Goal: Task Accomplishment & Management: Manage account settings

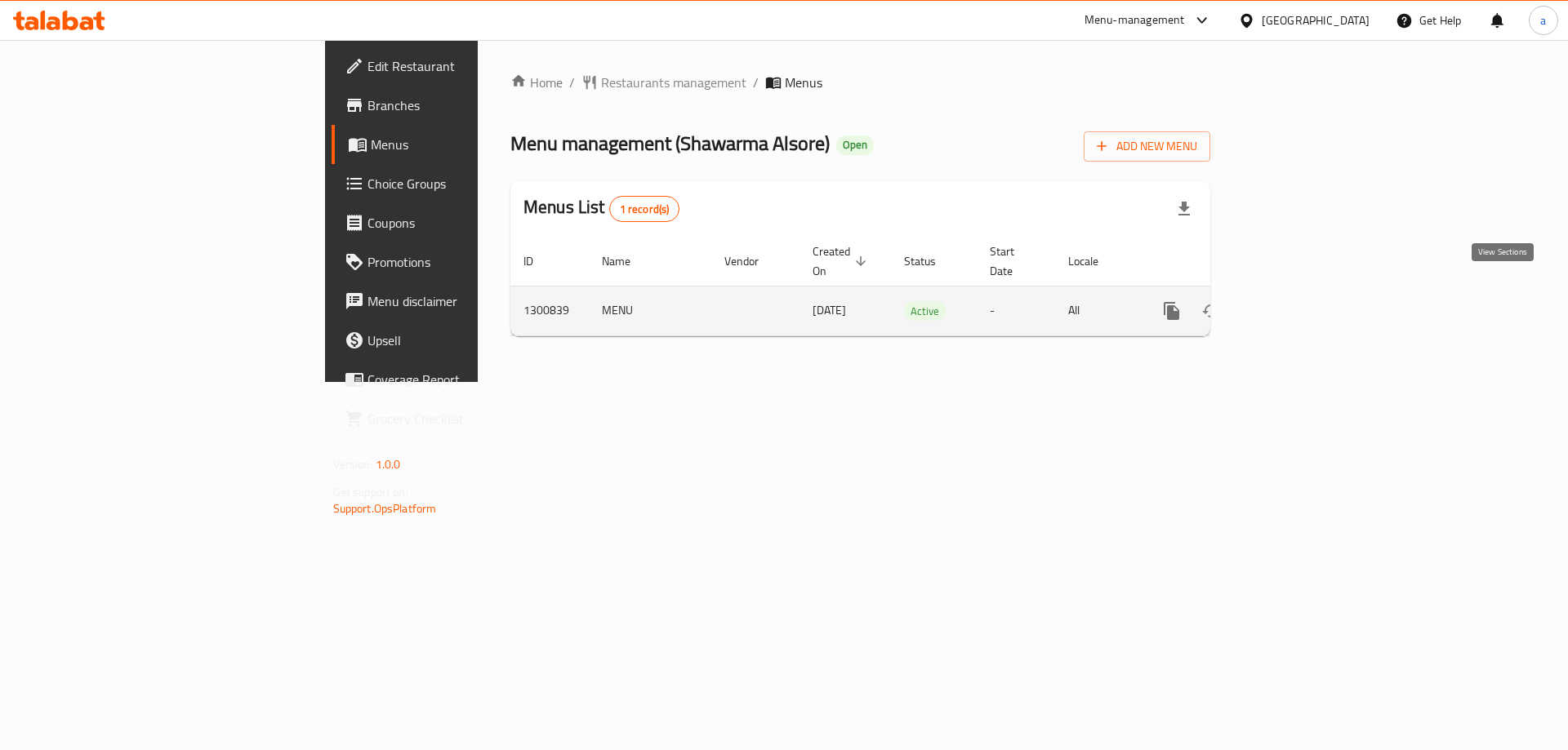
click at [1300, 301] on icon "enhanced table" at bounding box center [1289, 311] width 19 height 19
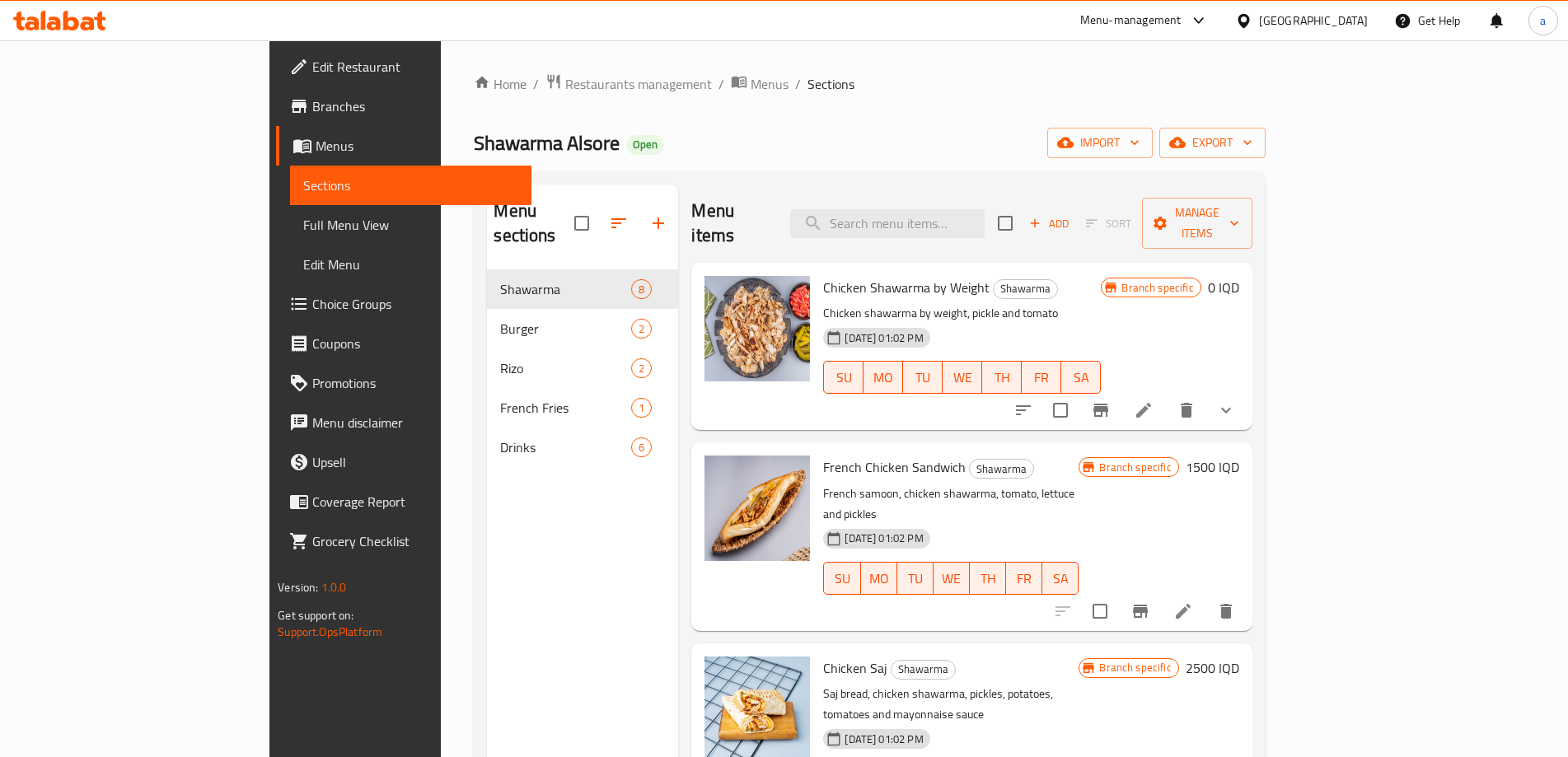
click at [303, 235] on span "Full Menu View" at bounding box center [410, 224] width 215 height 20
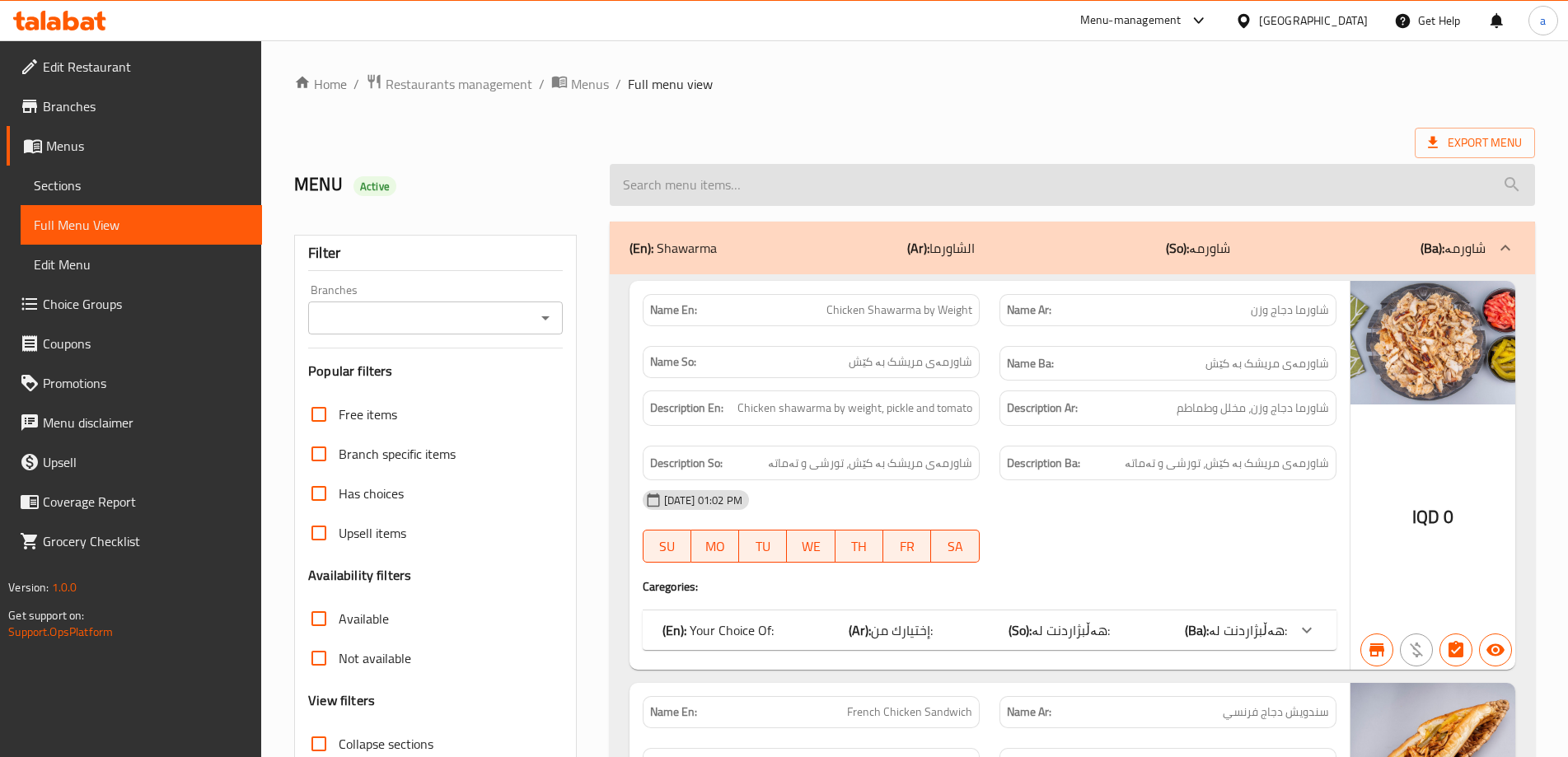
click at [651, 195] on input "search" at bounding box center [1072, 184] width 925 height 42
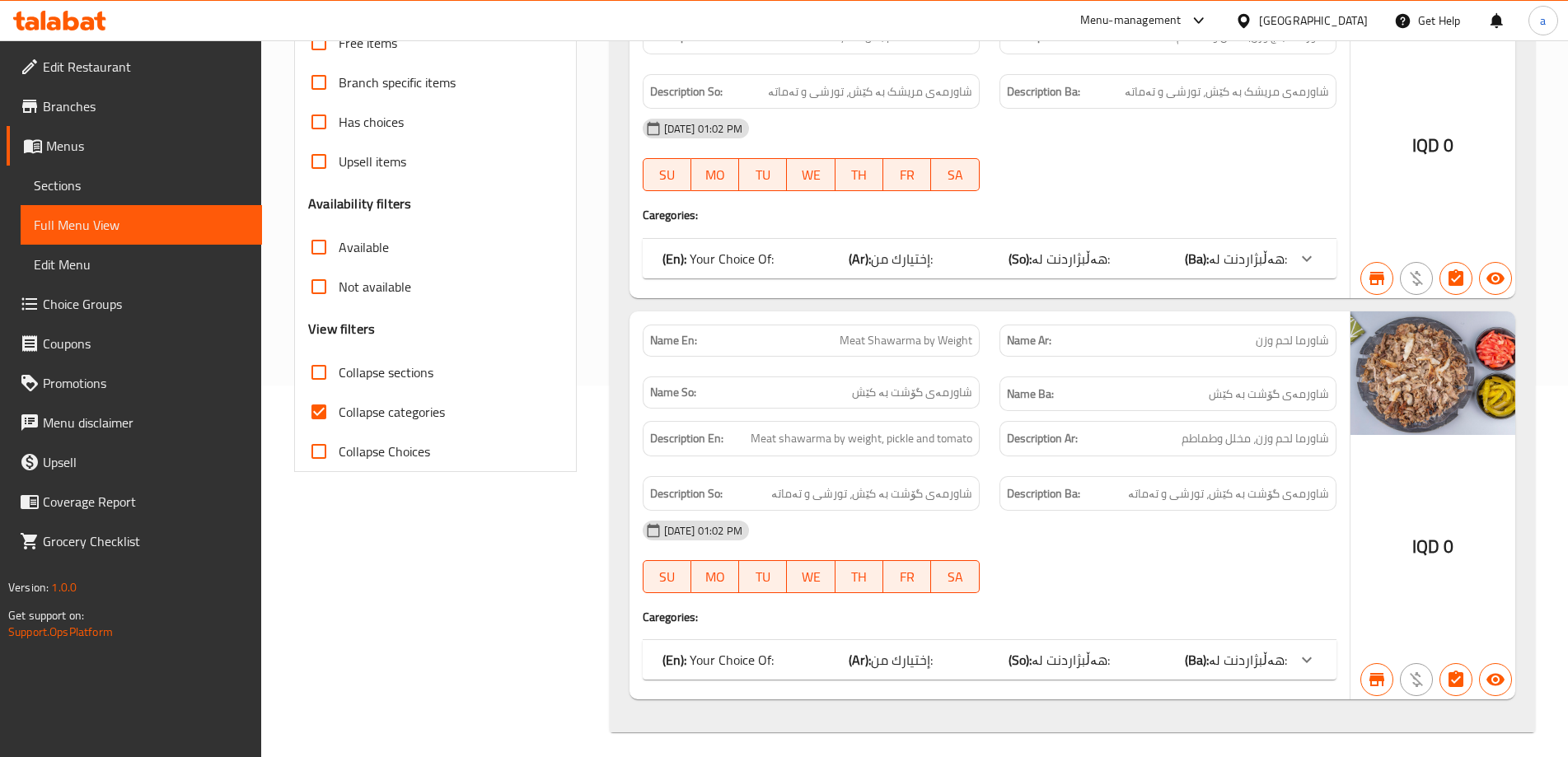
scroll to position [379, 0]
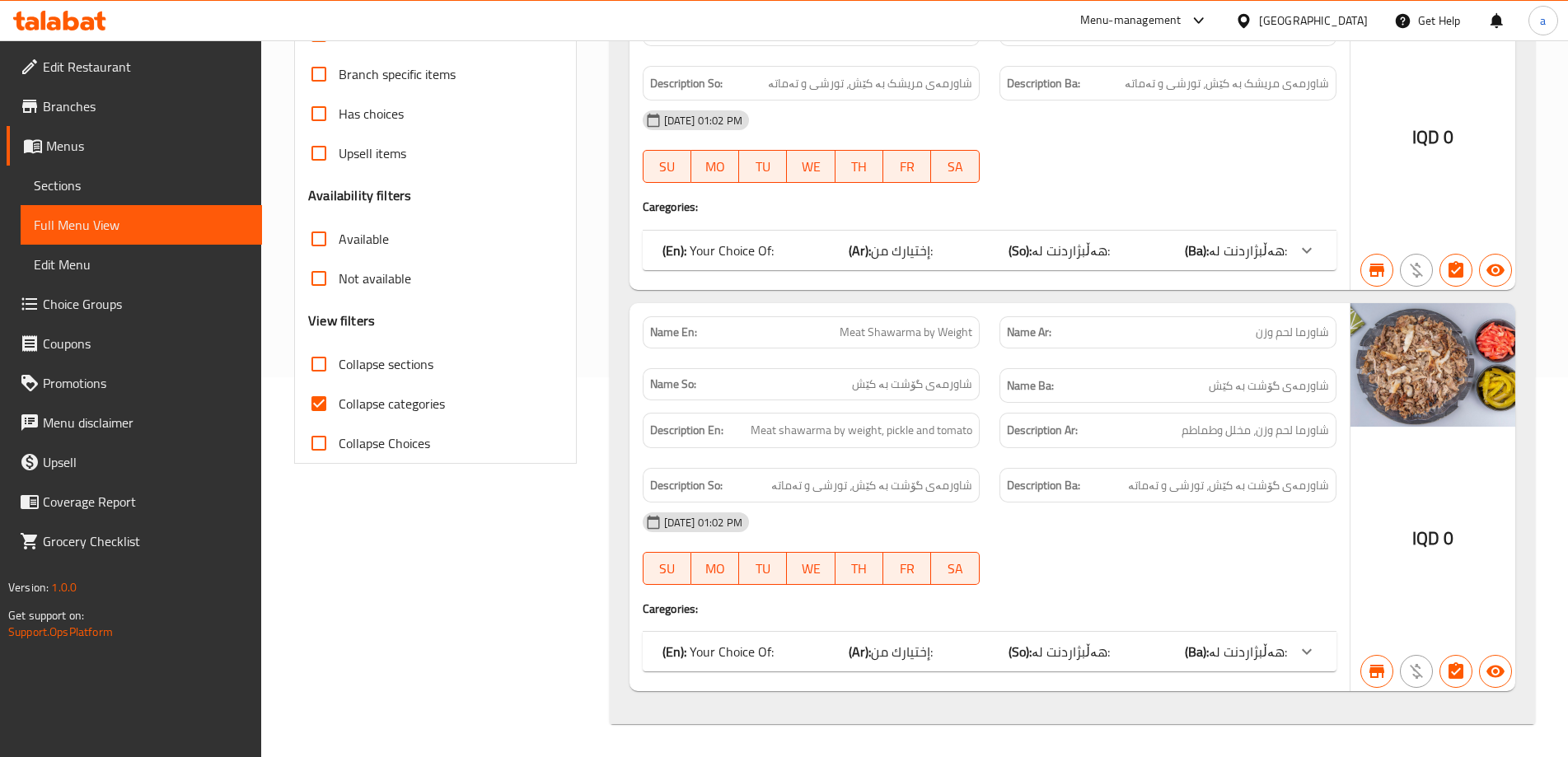
type input "weight"
click at [81, 18] on icon at bounding box center [60, 20] width 93 height 20
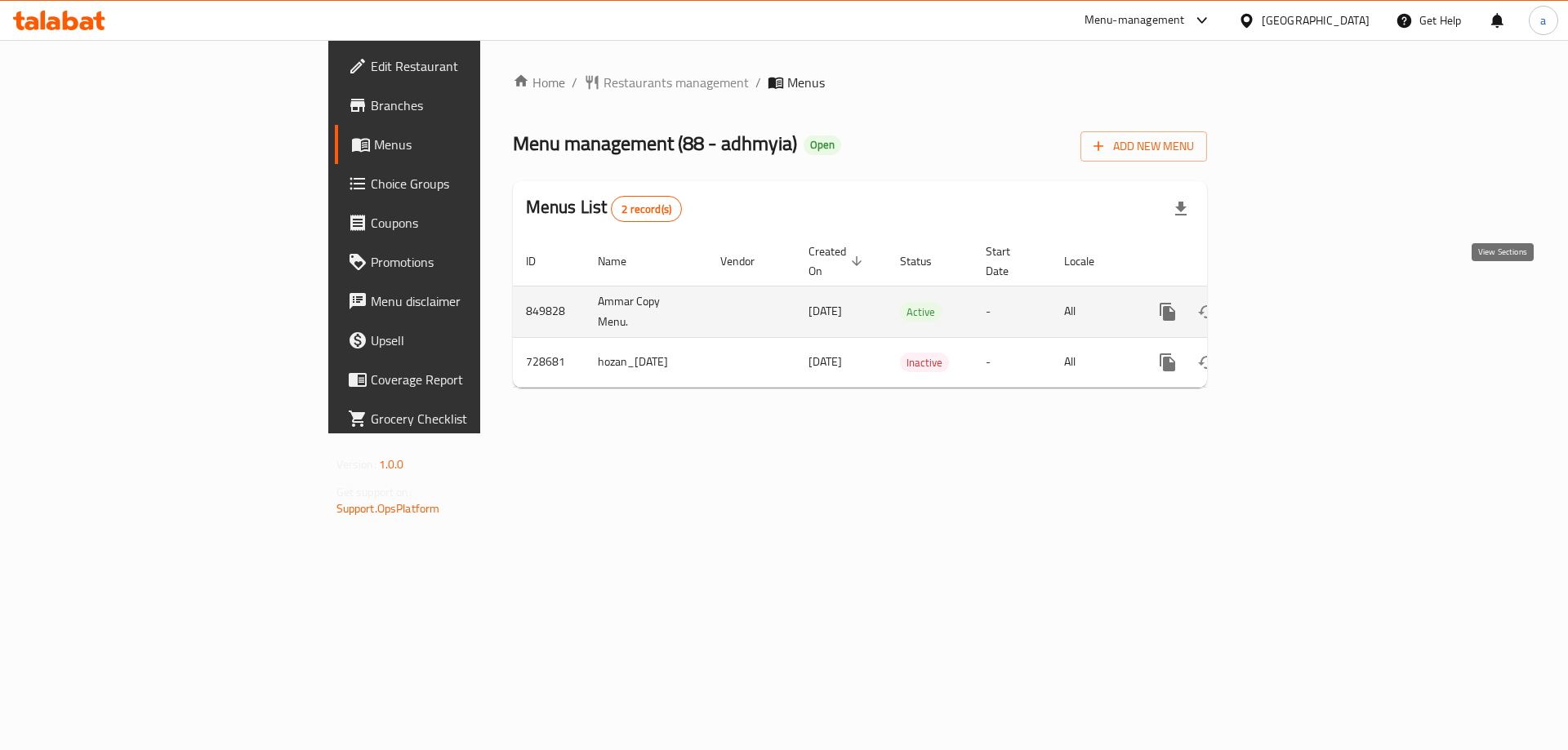
click at [1295, 302] on icon "enhanced table" at bounding box center [1285, 311] width 19 height 19
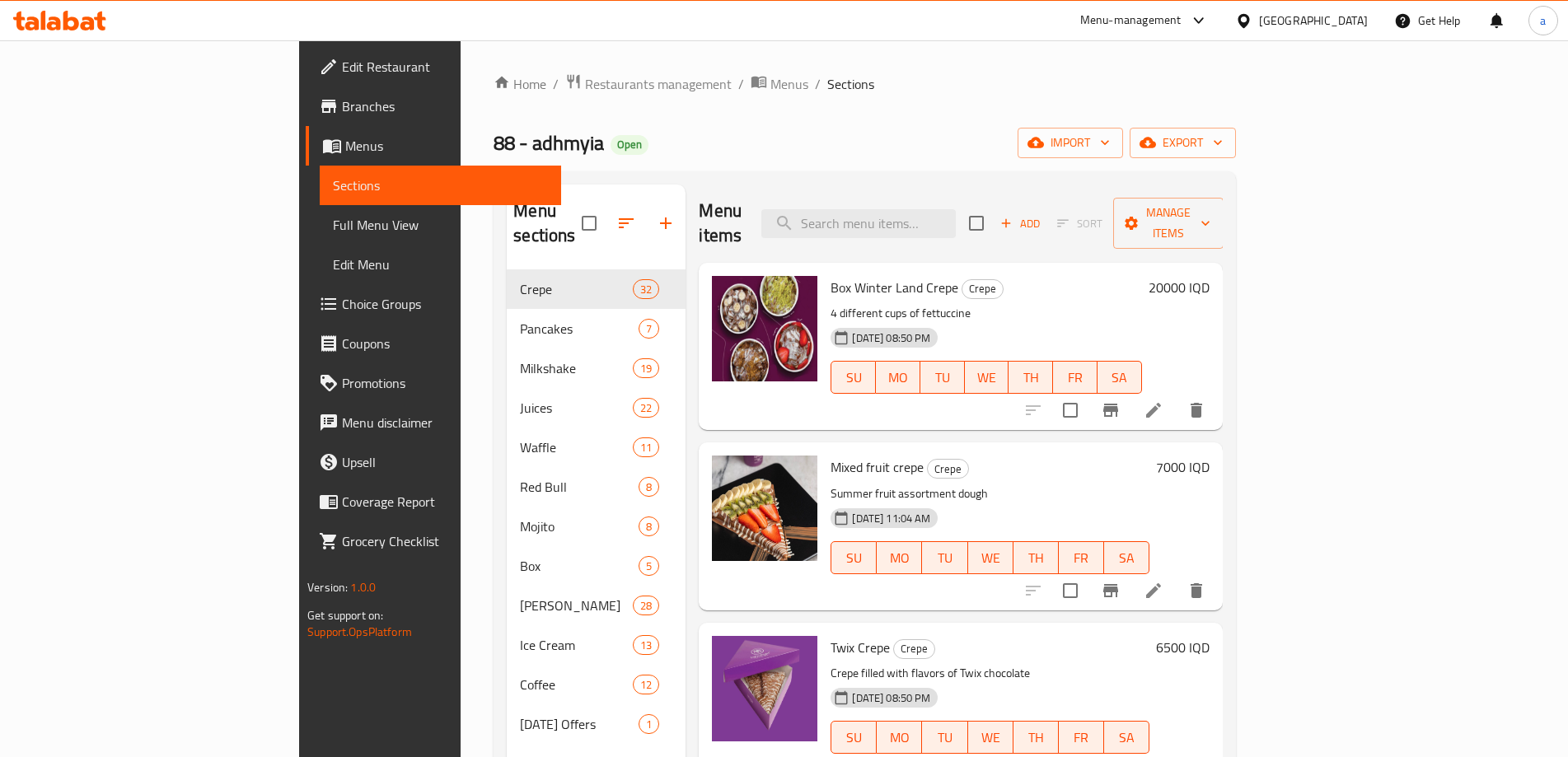
click at [333, 225] on span "Full Menu View" at bounding box center [440, 224] width 215 height 20
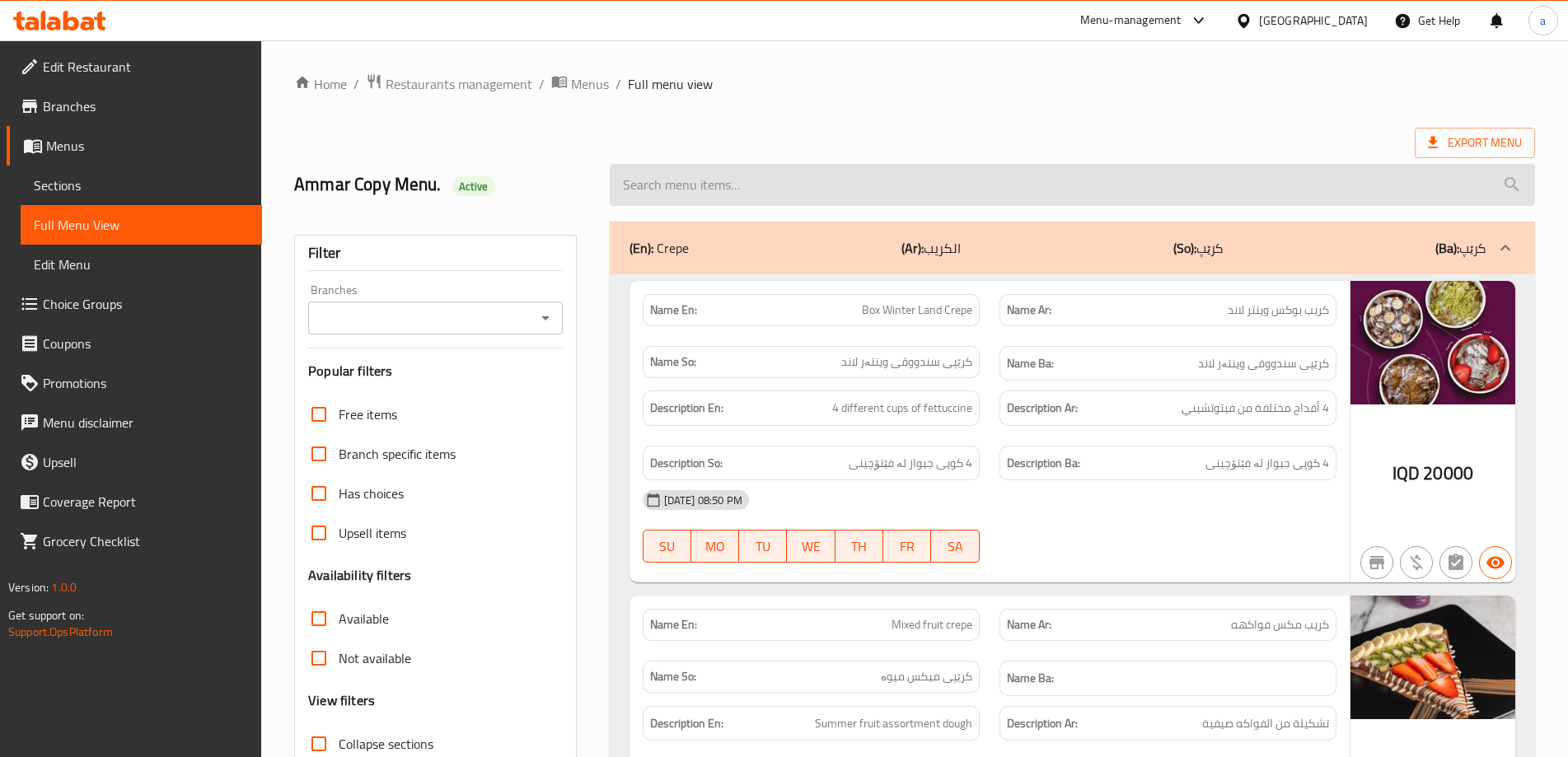
click at [690, 186] on input "search" at bounding box center [1072, 184] width 925 height 42
paste input "وافل كندر فليك"
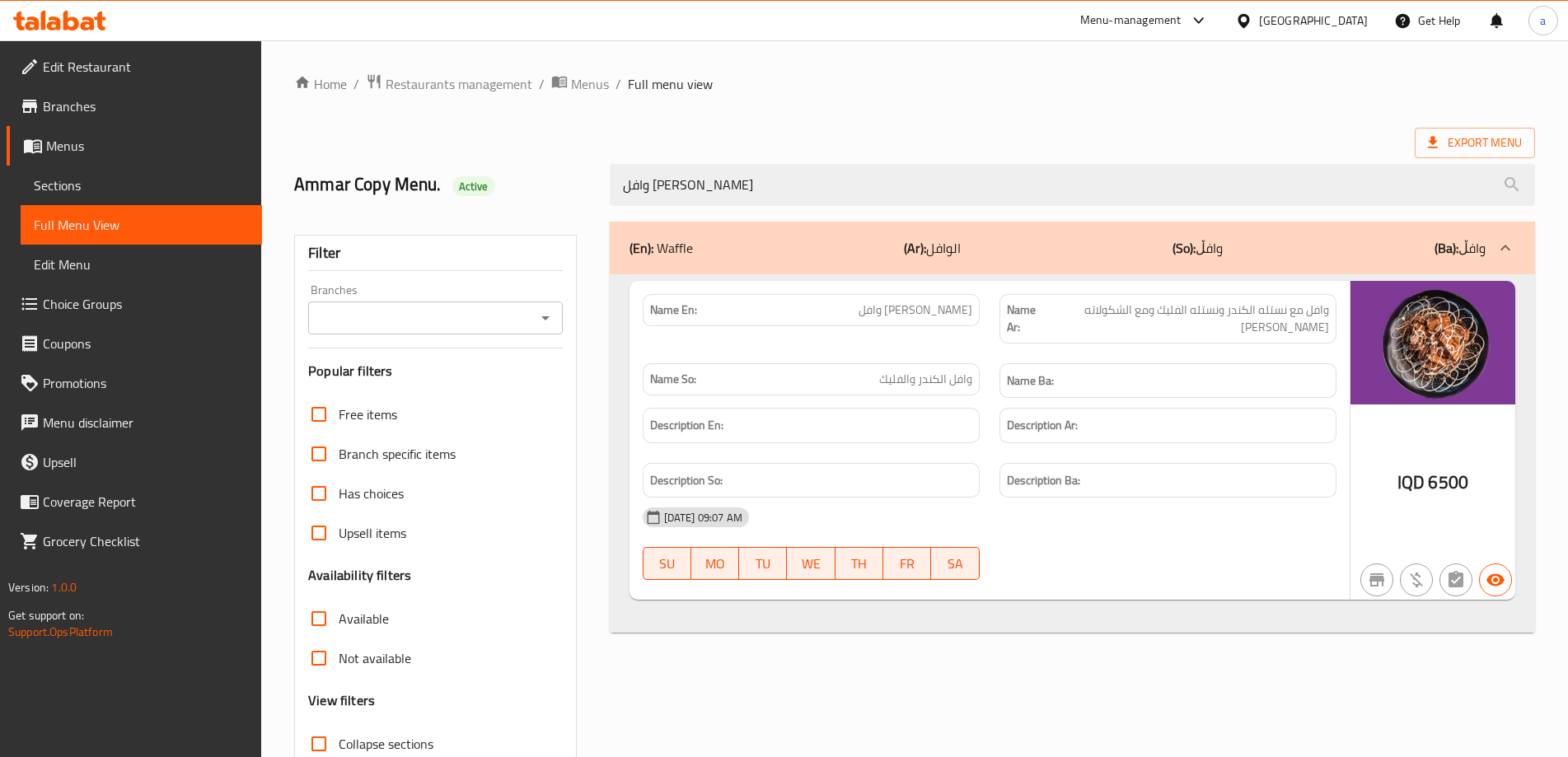
type input "وافل كندر فليك"
click at [72, 203] on link "Sections" at bounding box center [141, 185] width 242 height 40
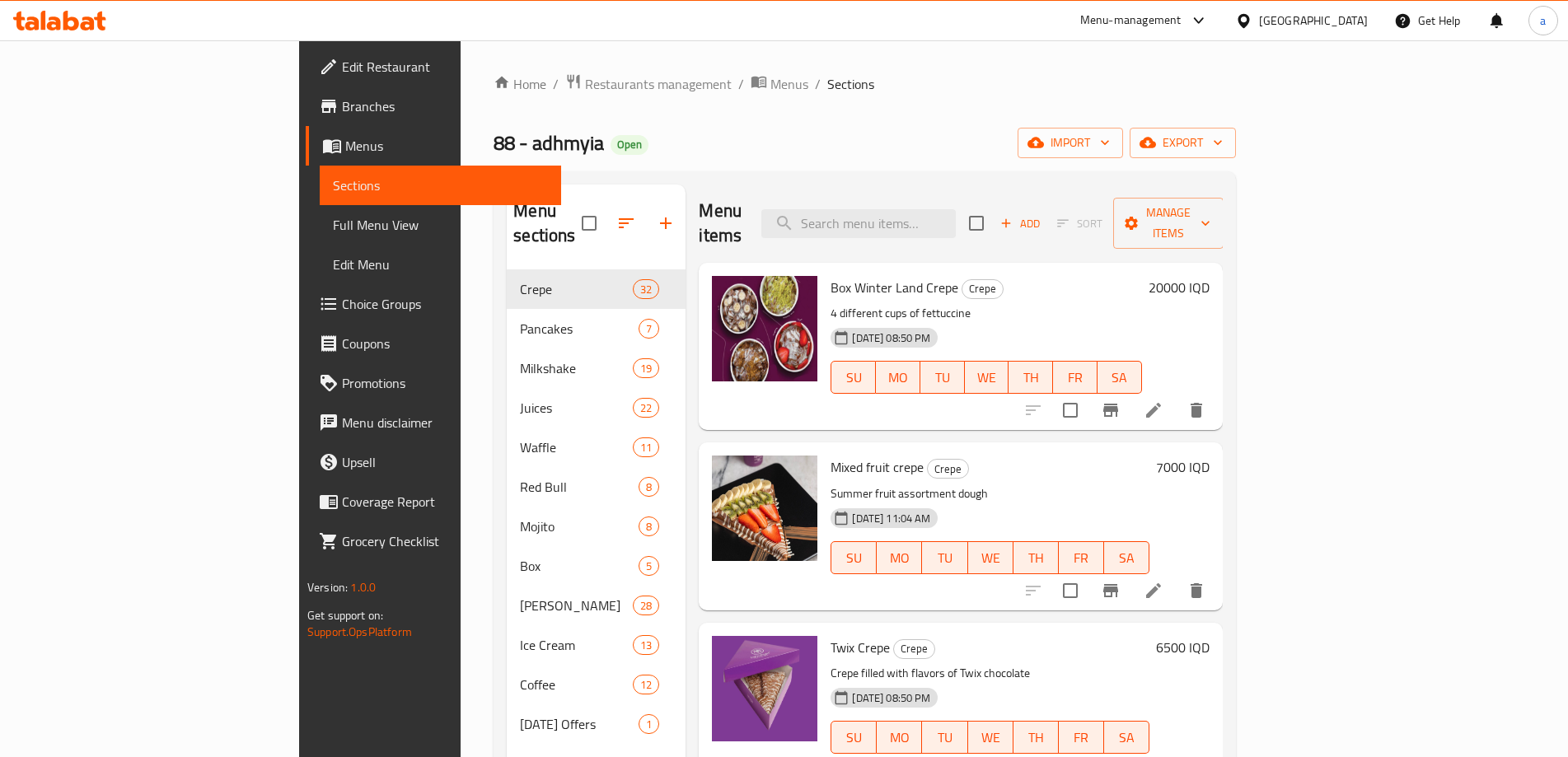
click at [983, 189] on div "Menu items Add Sort Manage items" at bounding box center [961, 223] width 525 height 78
click at [956, 209] on input "search" at bounding box center [858, 223] width 194 height 29
paste input "وافل كندر فليك"
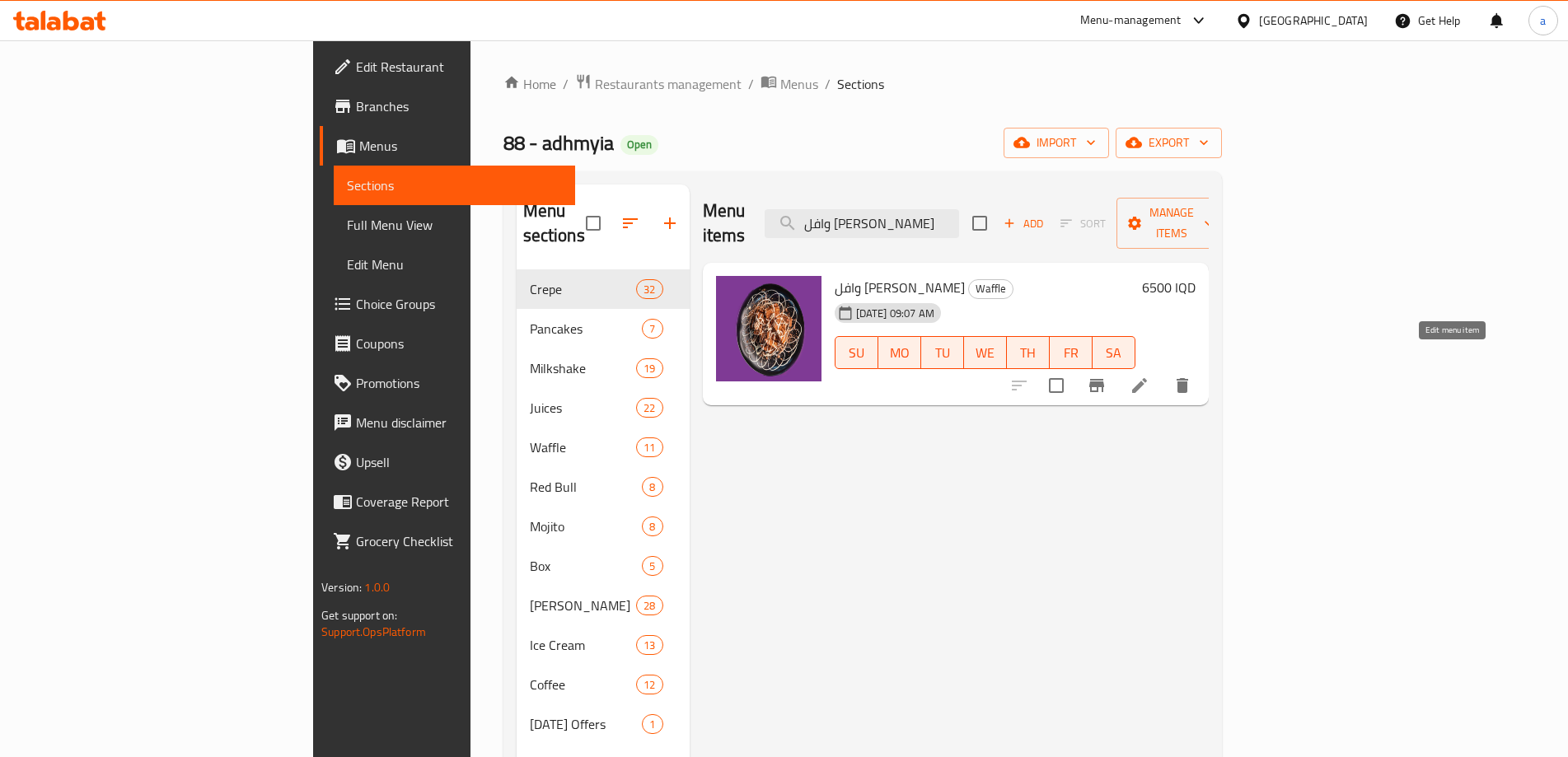
type input "وافل كندر فليك"
click at [1147, 378] on icon at bounding box center [1139, 386] width 15 height 15
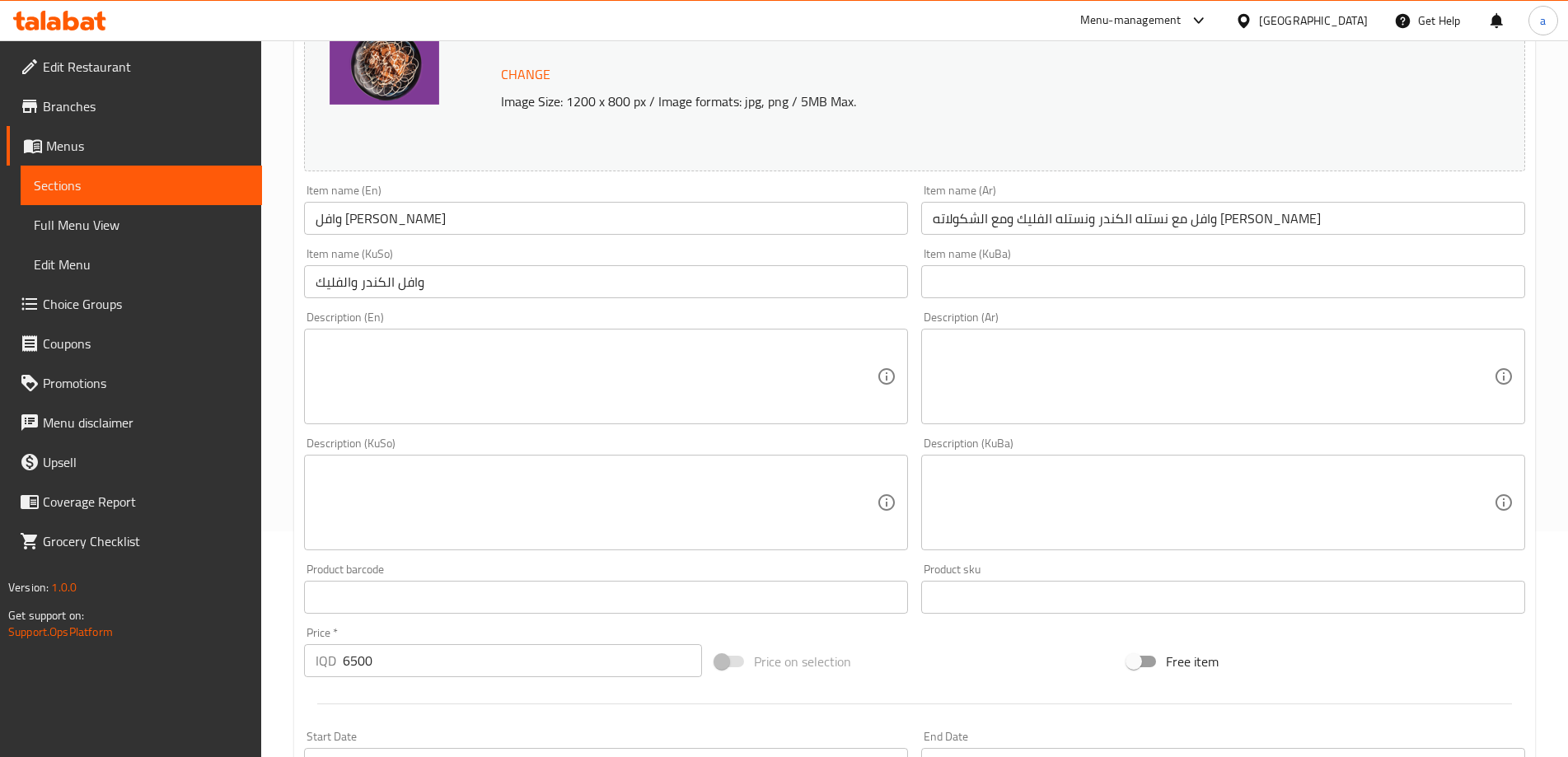
scroll to position [181, 0]
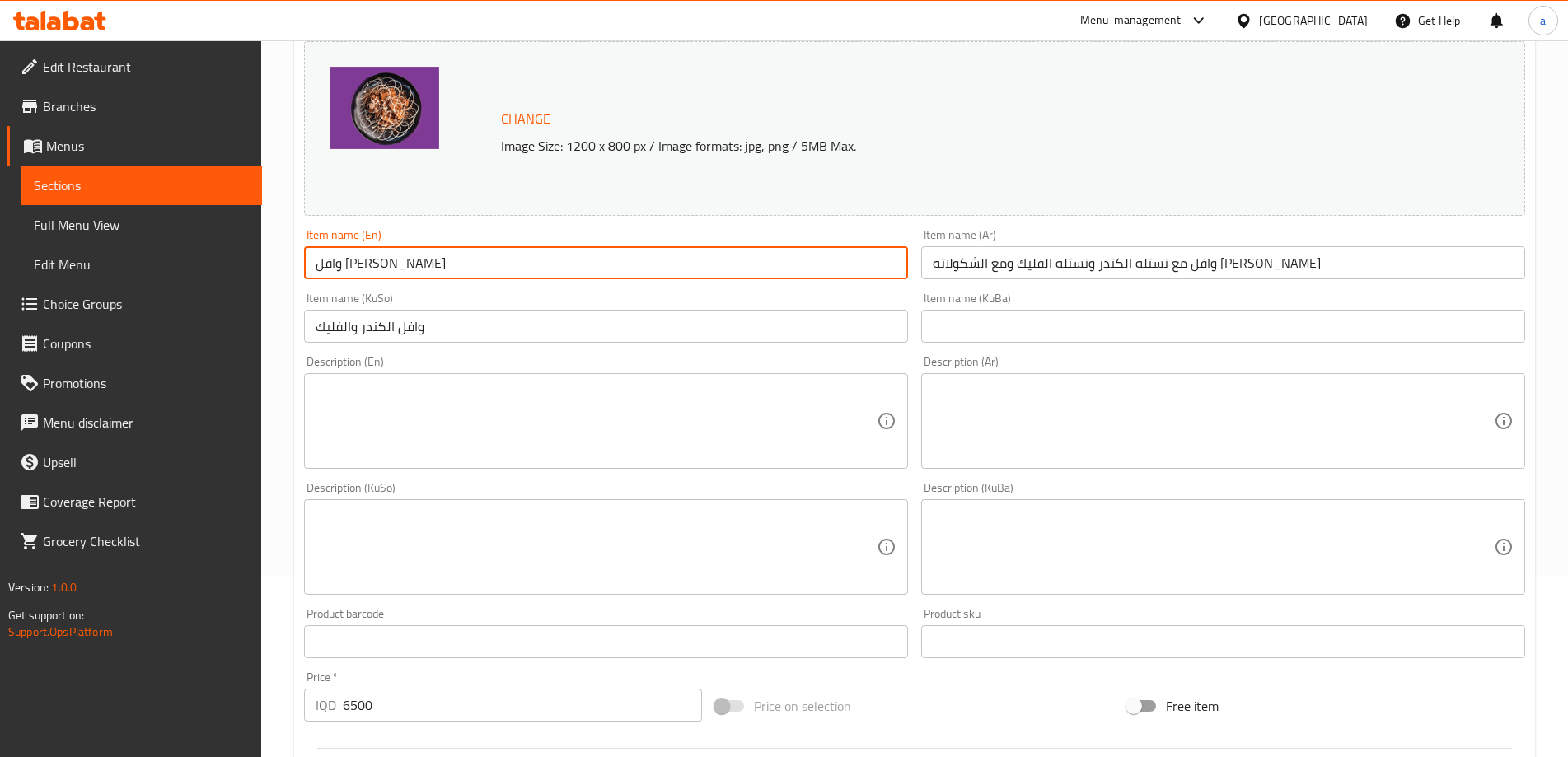
drag, startPoint x: 433, startPoint y: 256, endPoint x: 312, endPoint y: 253, distance: 121.0
click at [286, 263] on div "Home / Restaurants management / Menus / Sections / item / update Waffle section…" at bounding box center [914, 527] width 1307 height 1337
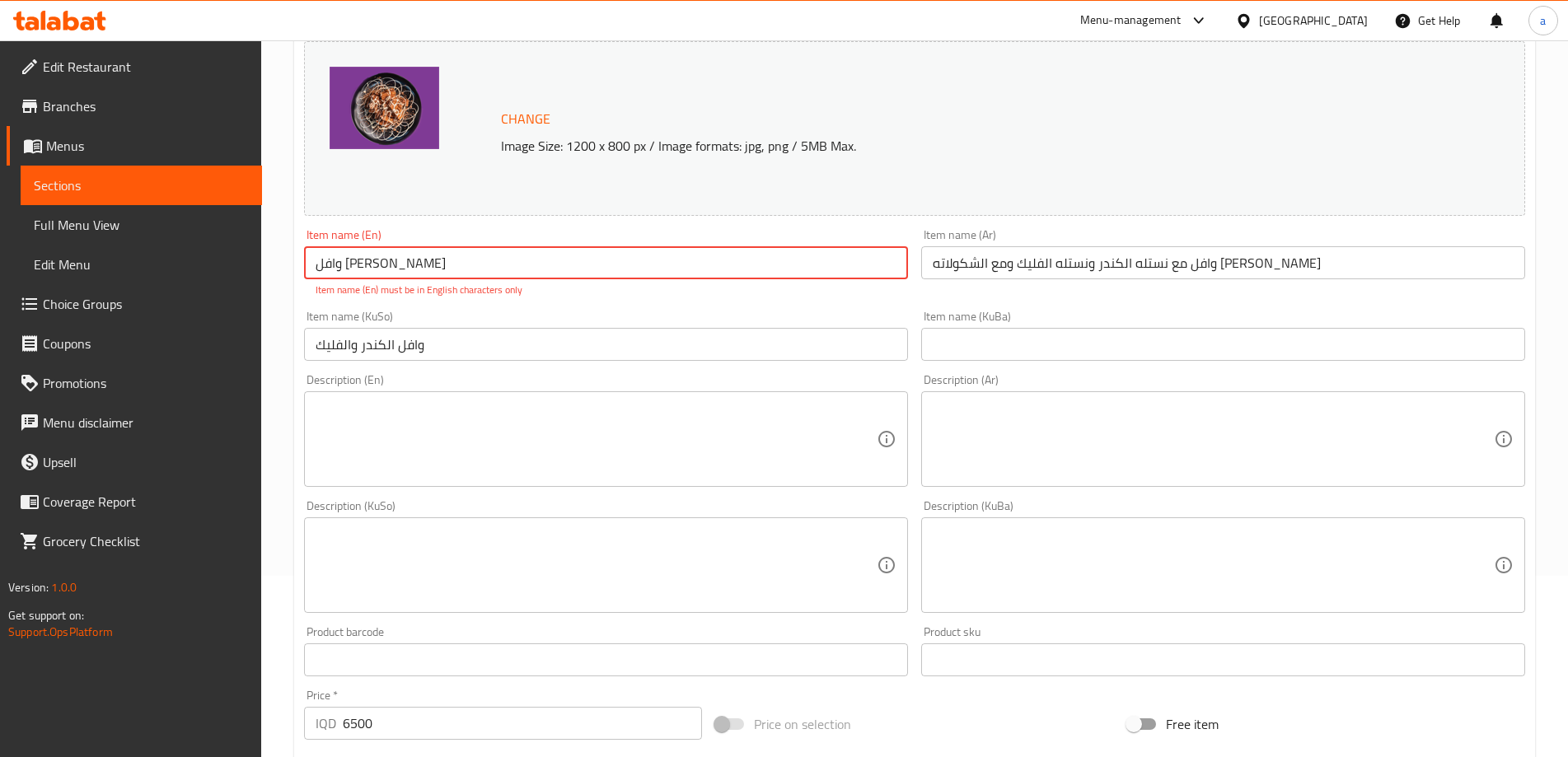
click at [496, 260] on input "وافل كندر فليك" at bounding box center [605, 262] width 604 height 33
click at [428, 267] on input "وافل كندر فليك" at bounding box center [605, 262] width 604 height 33
drag, startPoint x: 447, startPoint y: 263, endPoint x: 272, endPoint y: 266, distance: 175.0
click at [272, 266] on div "Home / Restaurants management / Menus / Sections / item / update Waffle section…" at bounding box center [914, 537] width 1307 height 1356
click at [423, 259] on input "text" at bounding box center [605, 262] width 604 height 33
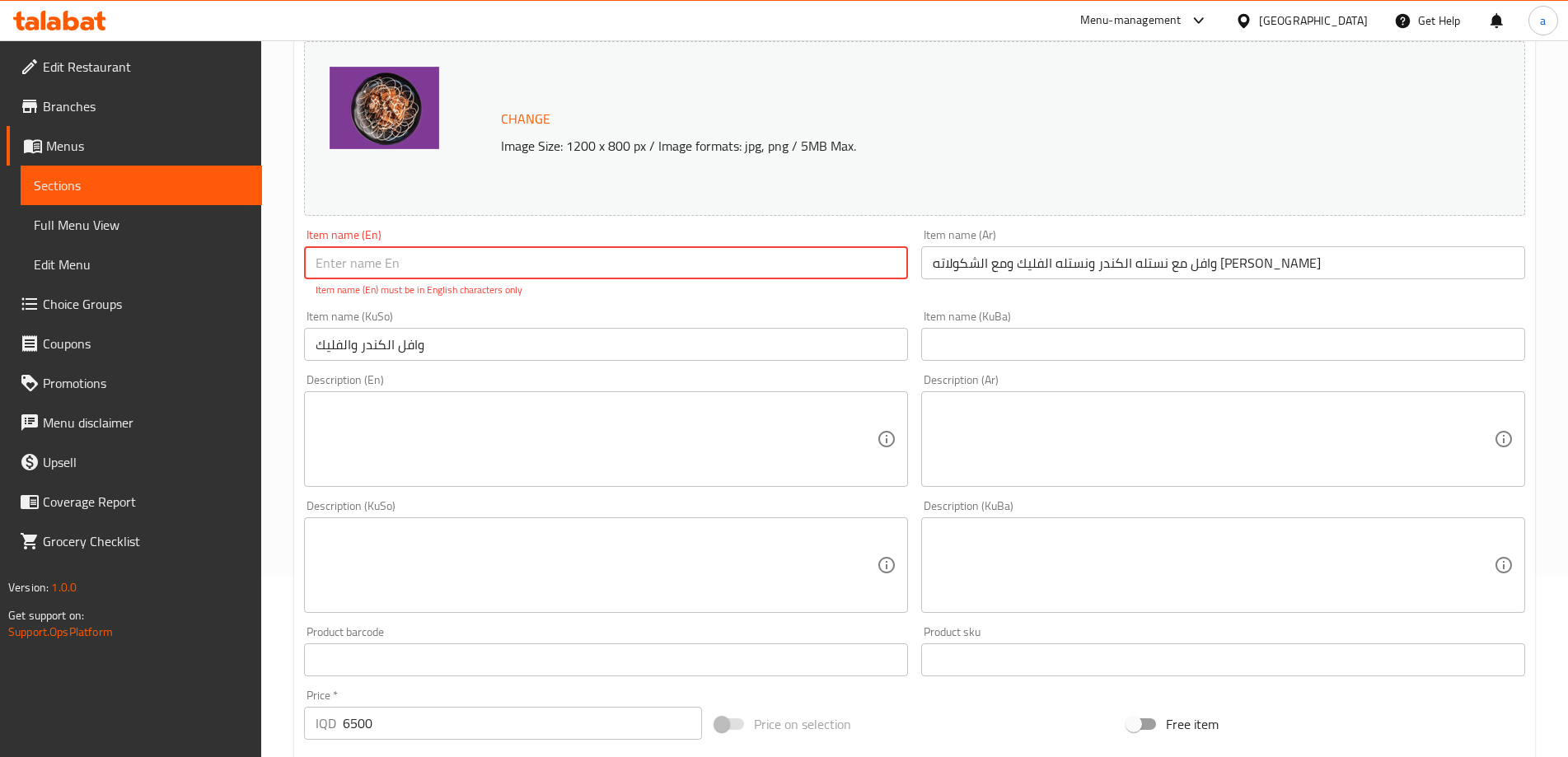
paste input "Kinder Flake Waffle"
type input "Kinder Flake Waffle"
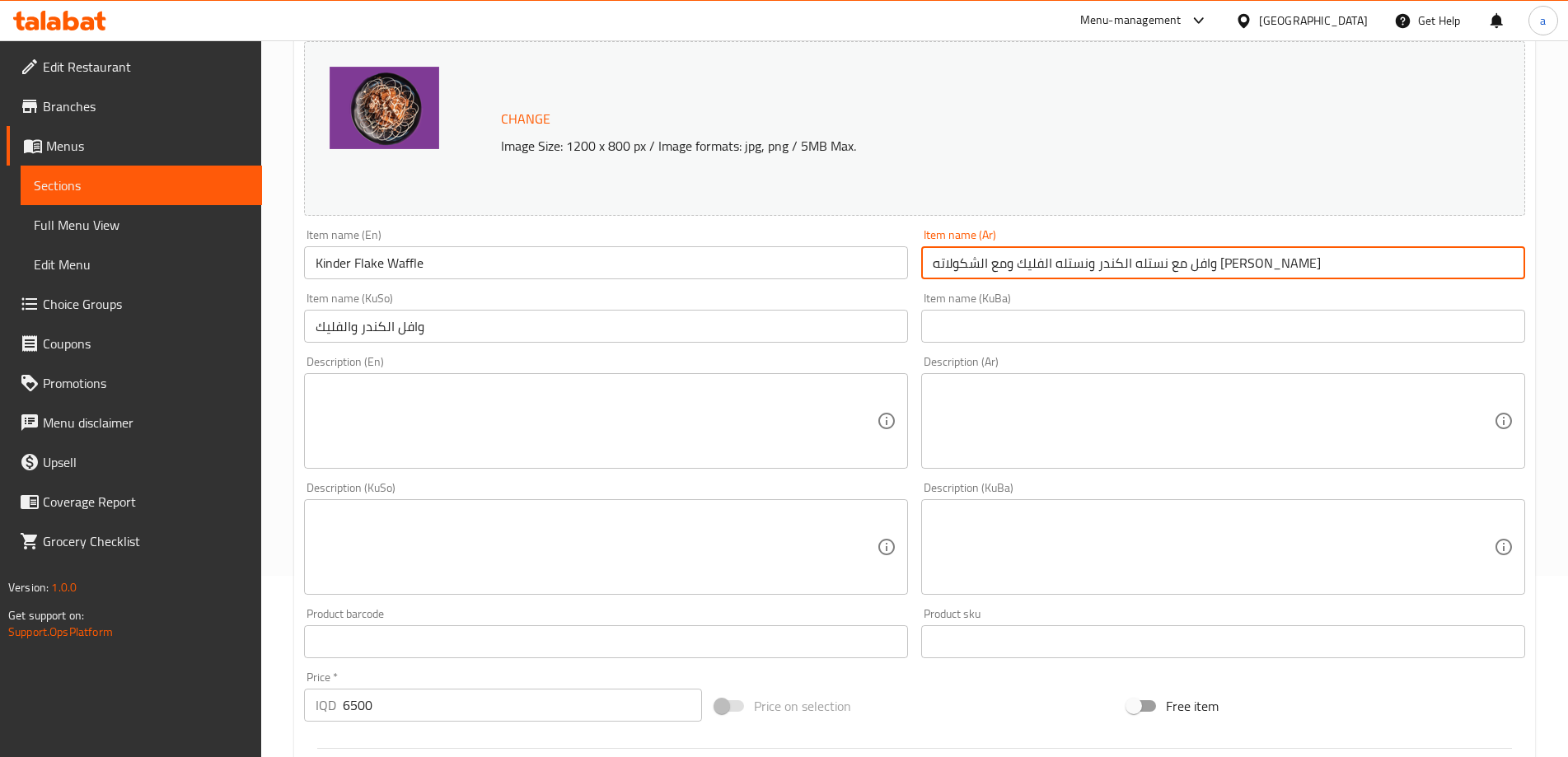
drag, startPoint x: 1302, startPoint y: 264, endPoint x: 858, endPoint y: 286, distance: 444.5
click at [858, 286] on div "Change Image Size: 1200 x 800 px / Image formats: jpg, png / 5MB Max. Item name…" at bounding box center [914, 496] width 1234 height 923
paste input "ندر فليك"
type input "وافل كندر فليك"
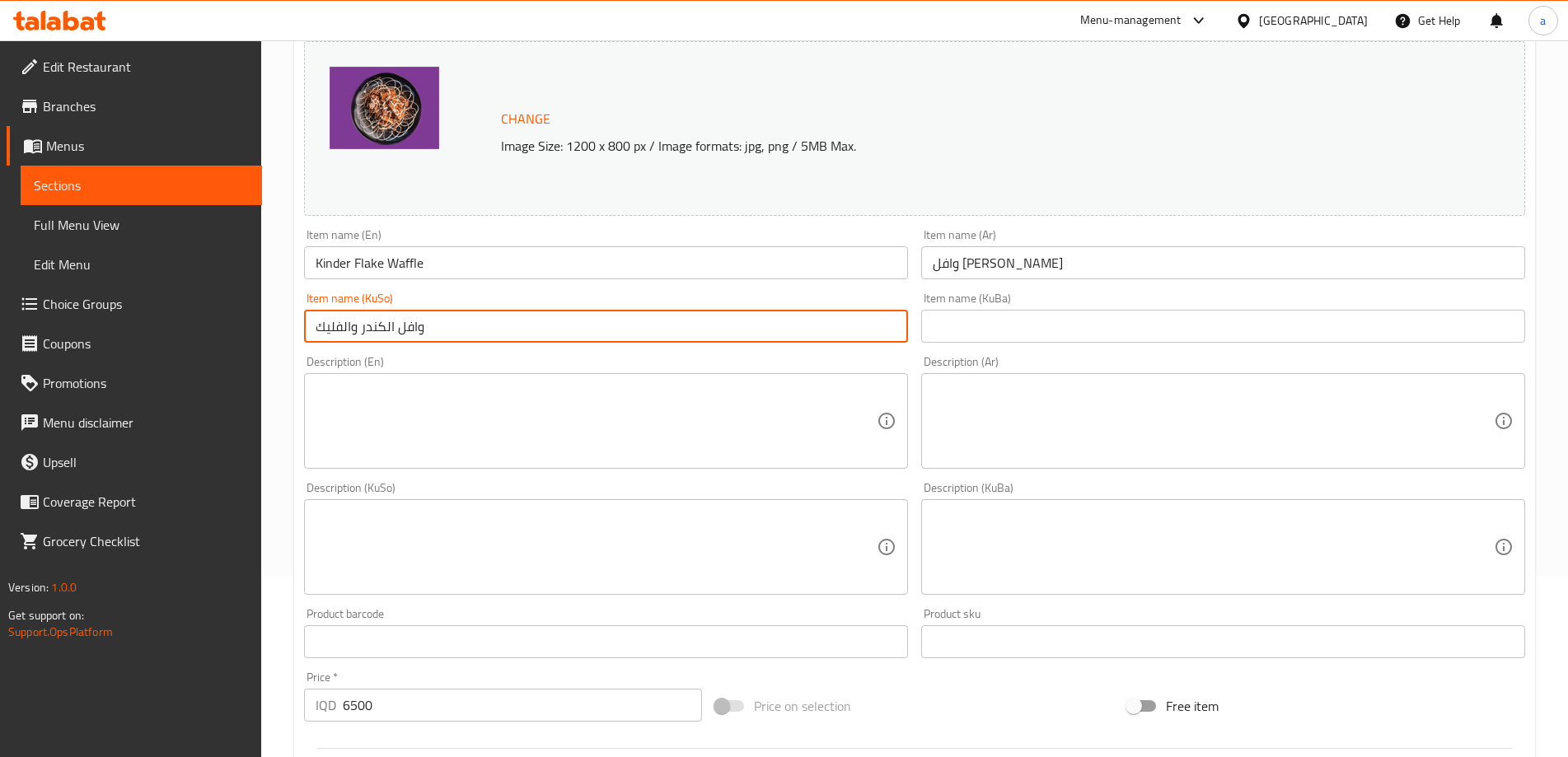
drag, startPoint x: 545, startPoint y: 331, endPoint x: 233, endPoint y: 337, distance: 312.1
click at [233, 337] on div "Edit Restaurant Branches Menus Sections Full Menu View Edit Menu Choice Groups …" at bounding box center [784, 527] width 1568 height 1337
paste input "کیندەر فلیک وافل"
click at [849, 331] on input "کیندەر فلیک وافل" at bounding box center [605, 325] width 604 height 33
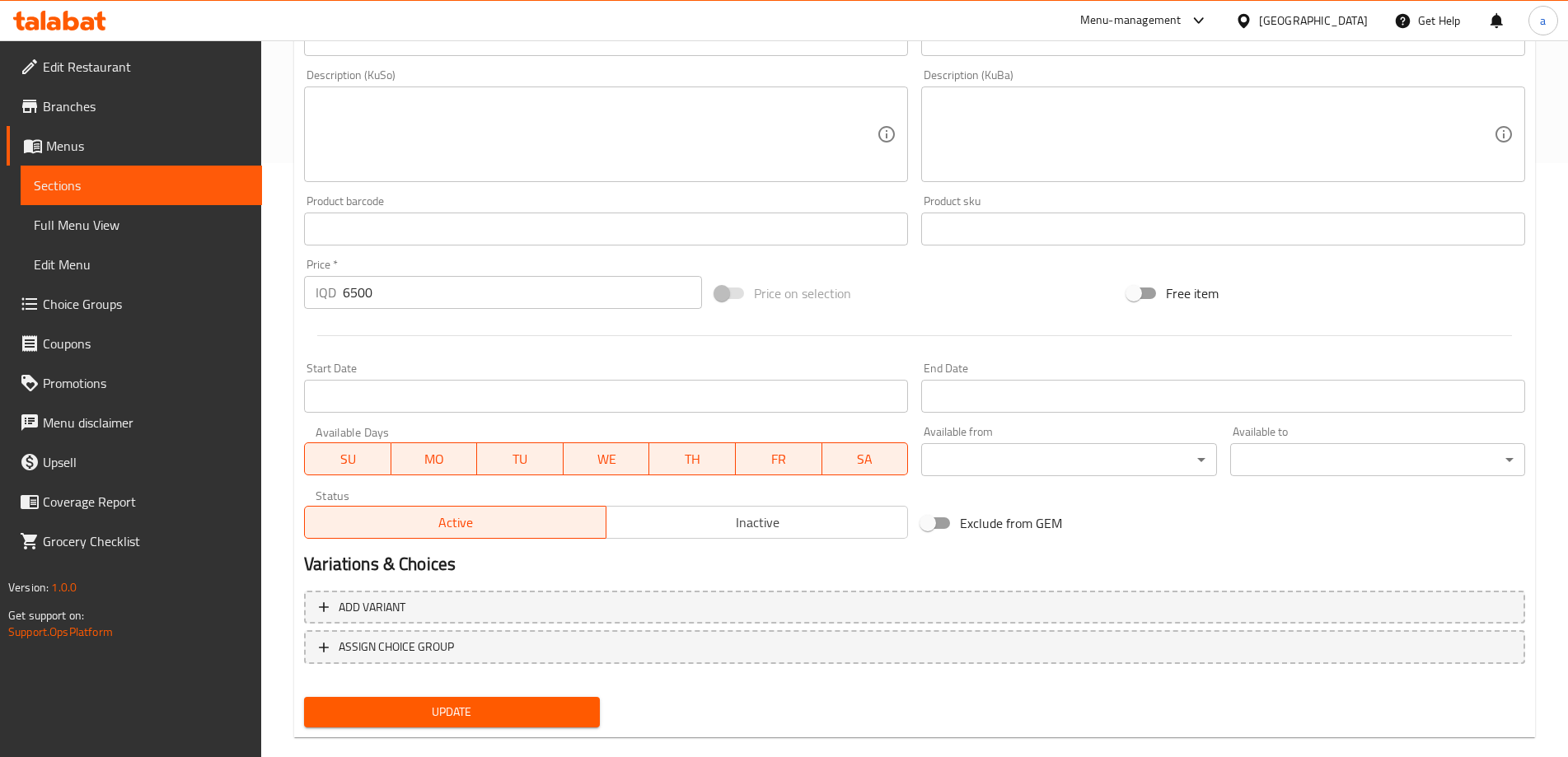
scroll to position [620, 0]
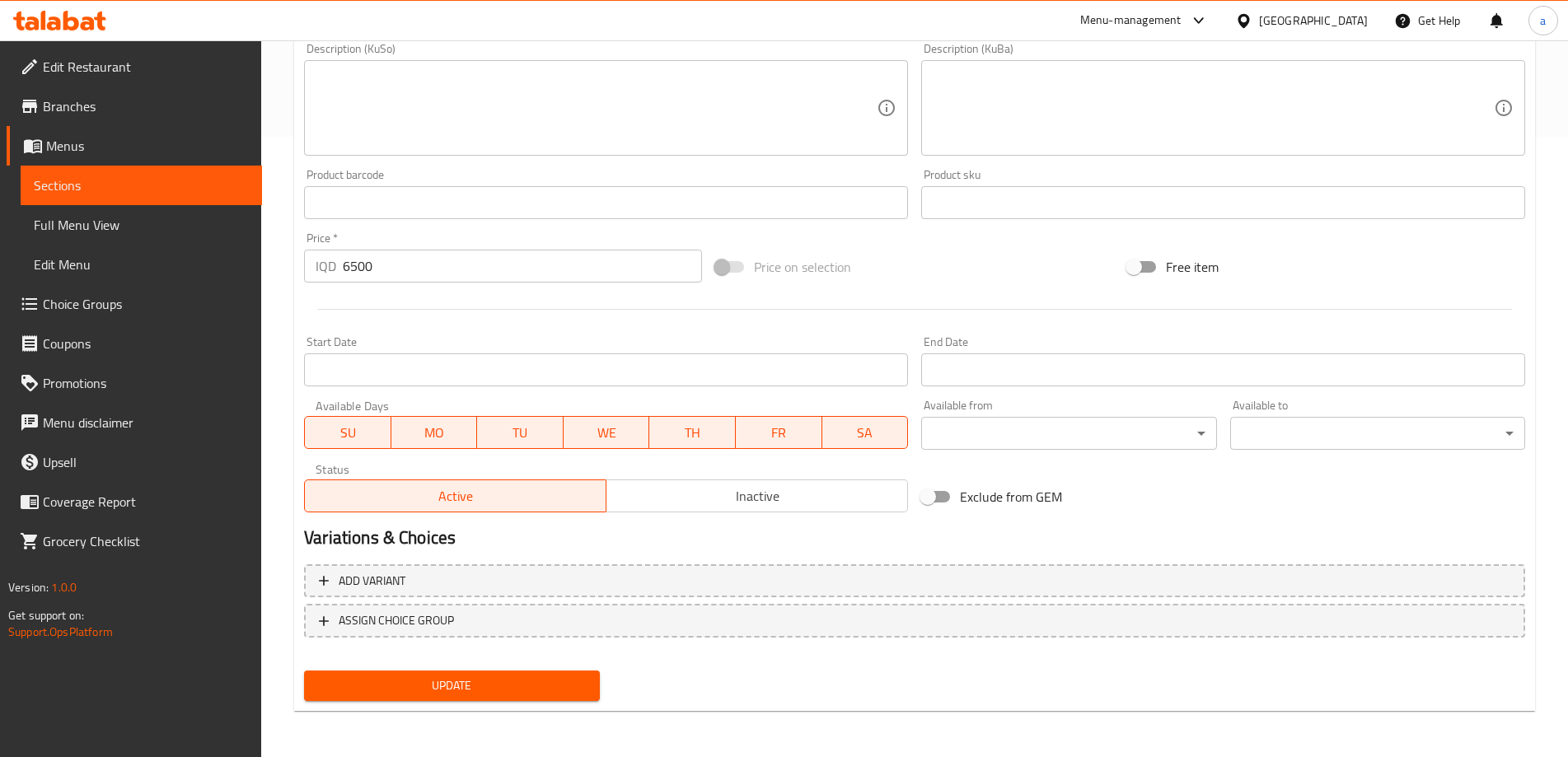
type input "کیندەر فلەیک وافل"
click at [449, 681] on span "Update" at bounding box center [451, 686] width 269 height 20
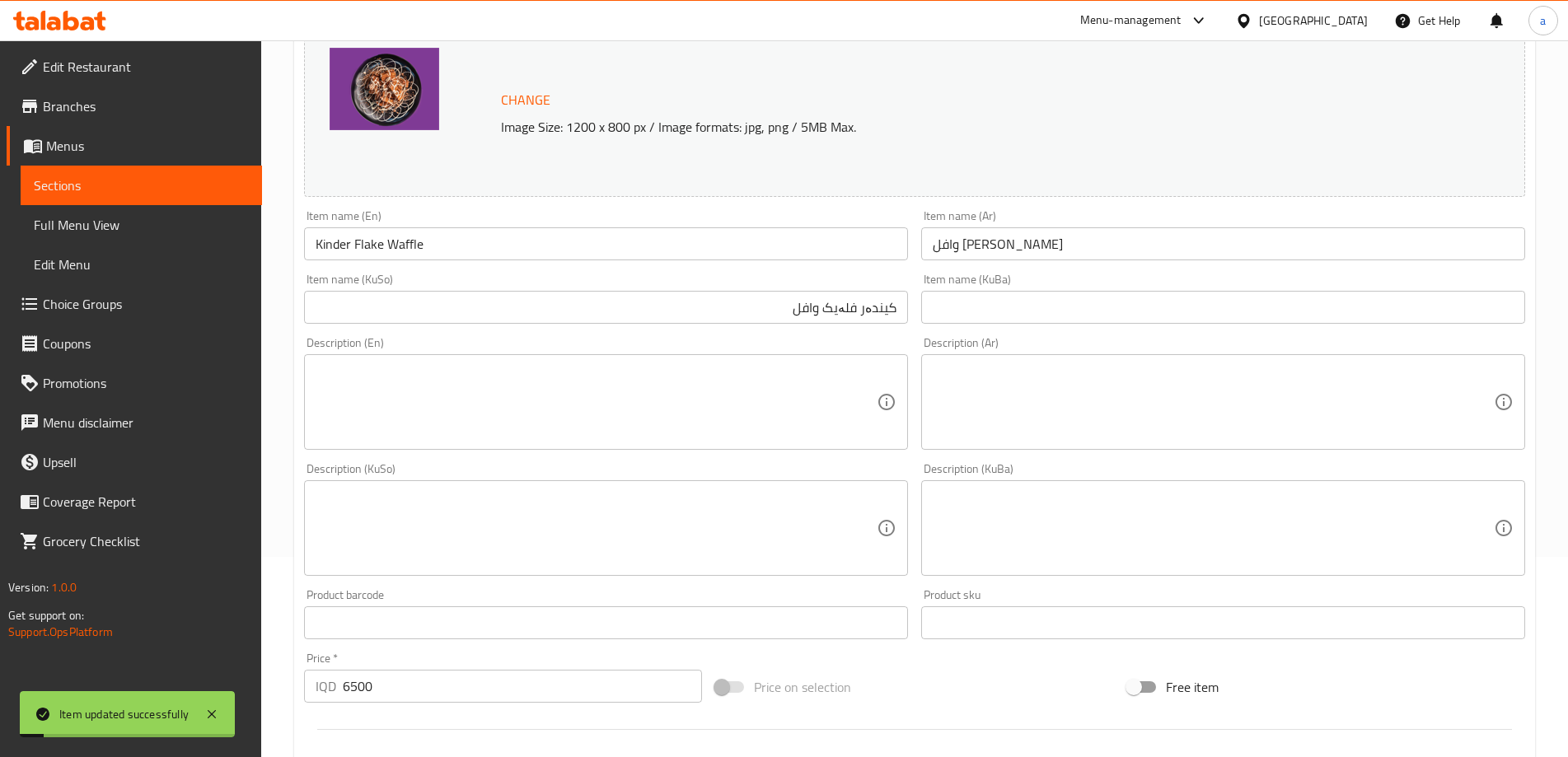
scroll to position [71, 0]
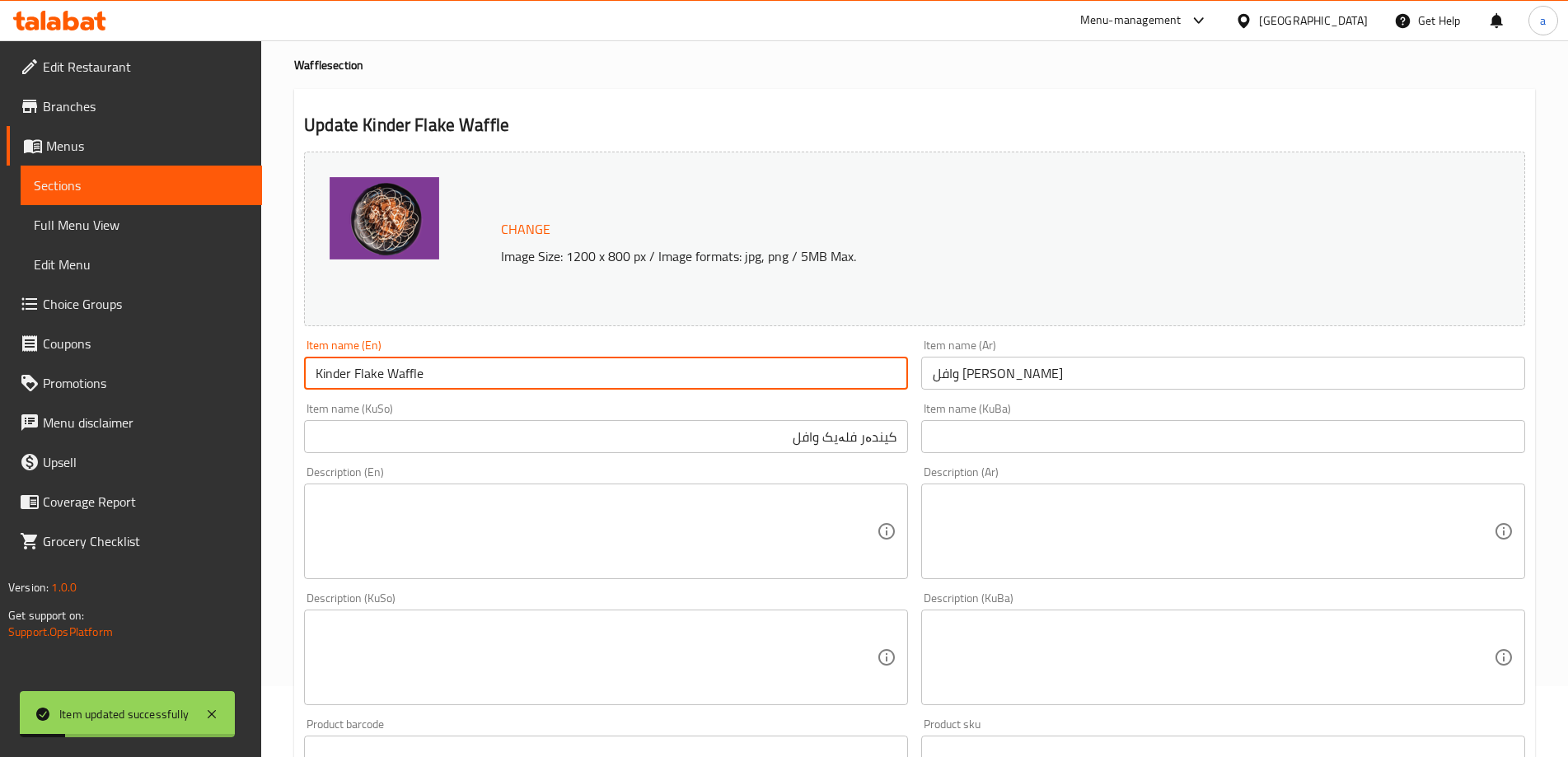
drag, startPoint x: 457, startPoint y: 371, endPoint x: 269, endPoint y: 382, distance: 188.3
click at [269, 382] on div "Home / Restaurants management / Menus / Sections / item / update Waffle section…" at bounding box center [914, 638] width 1307 height 1337
click at [147, 225] on span "Full Menu View" at bounding box center [140, 224] width 215 height 20
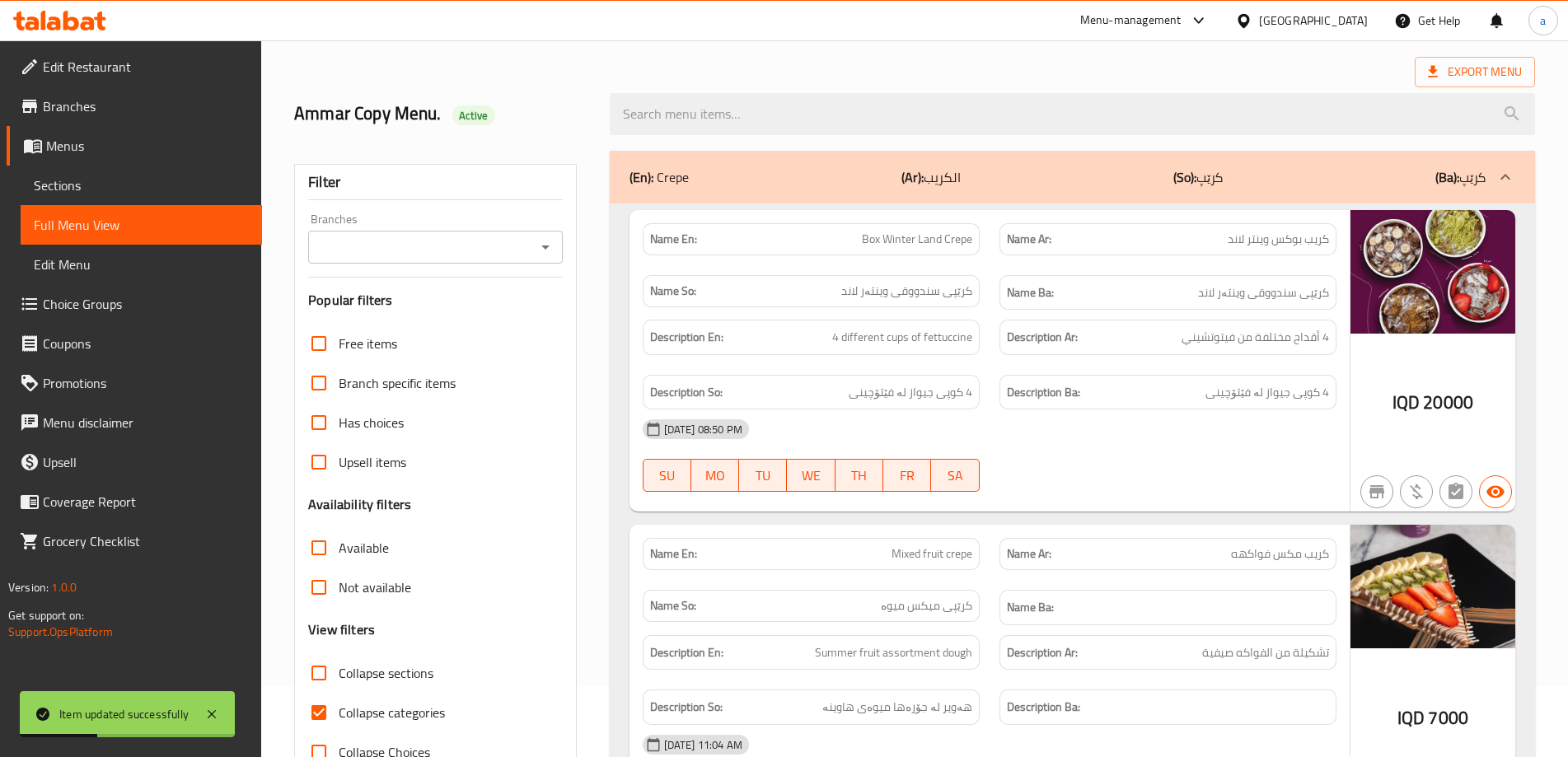
click at [552, 243] on icon "Open" at bounding box center [545, 246] width 20 height 20
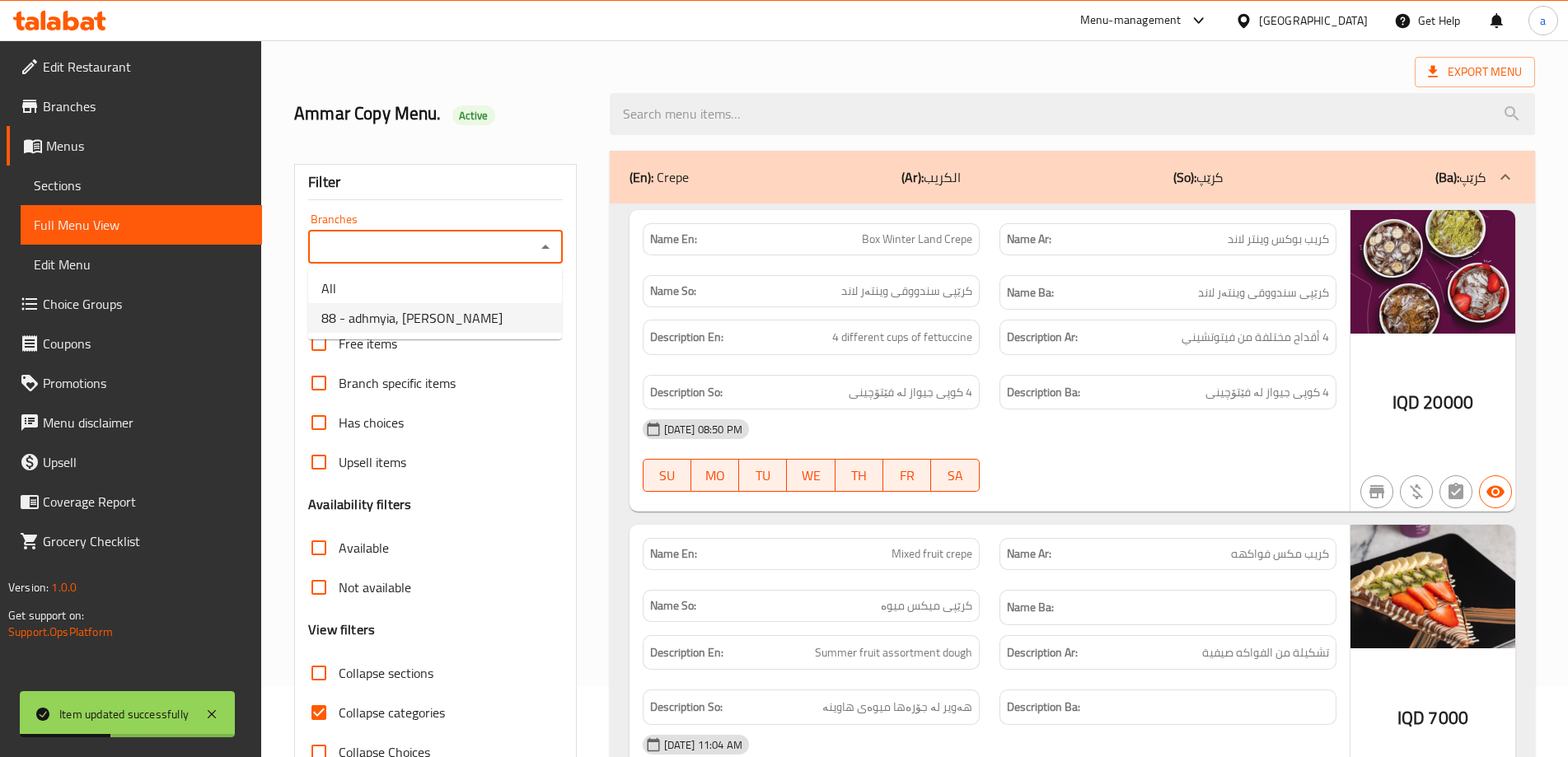
click at [501, 323] on li "88 - adhmyia, Al Aathameya" at bounding box center [434, 318] width 254 height 30
type input "88 - adhmyia, Al Aathameya"
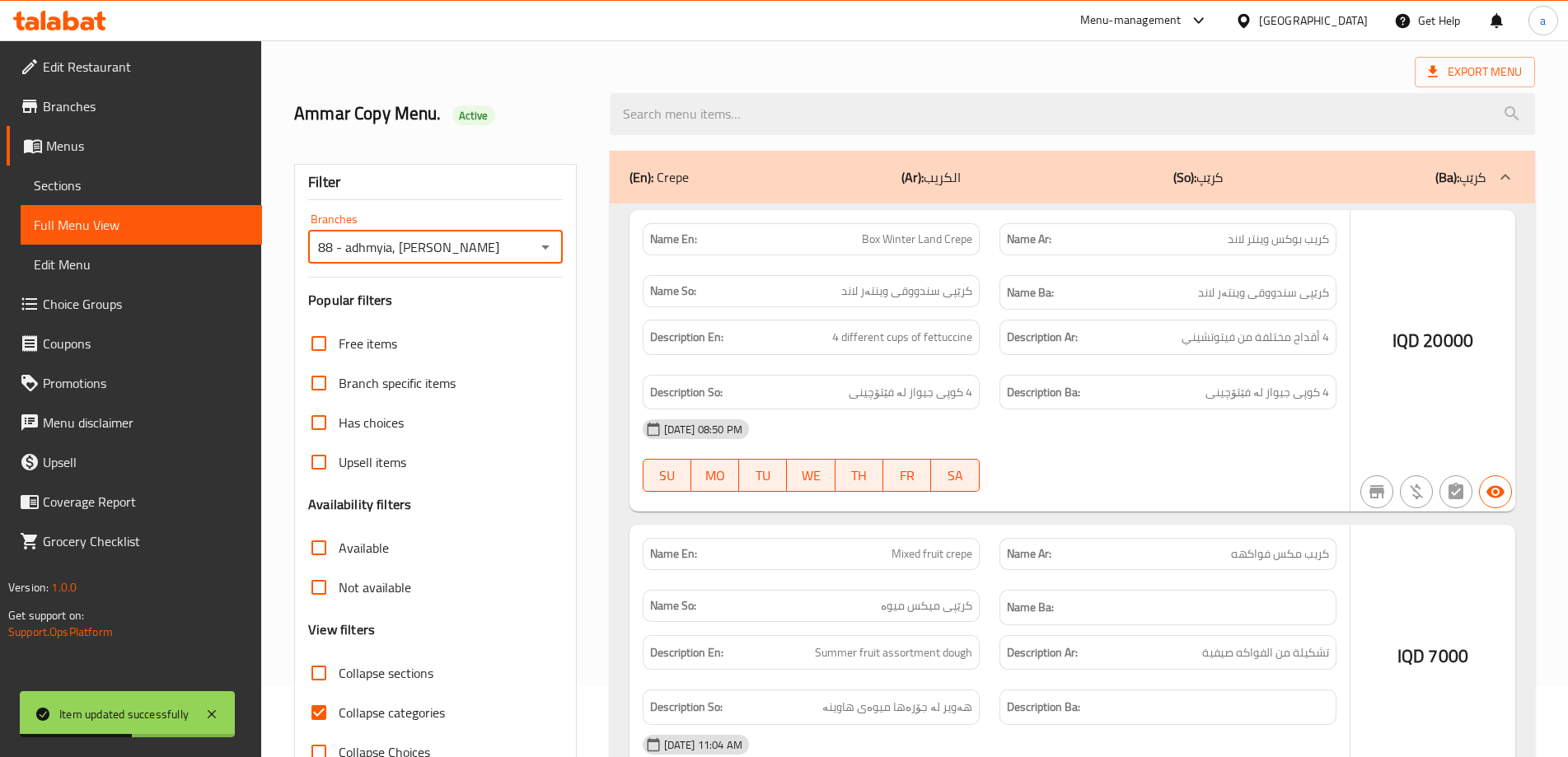
click at [735, 112] on div at bounding box center [784, 378] width 1568 height 757
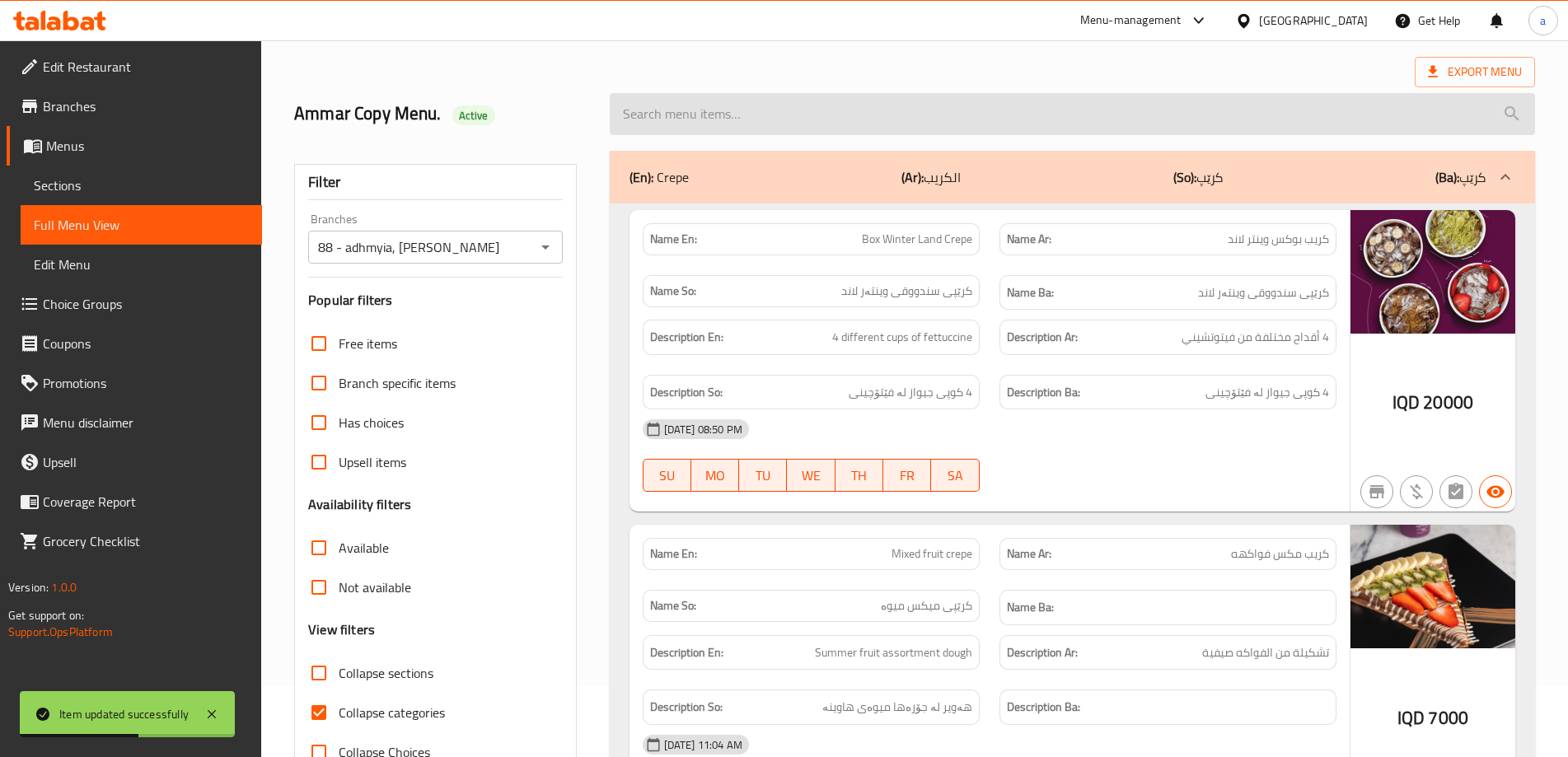
click at [741, 120] on input "search" at bounding box center [1072, 113] width 925 height 42
paste input "Kinder Flake Waffle"
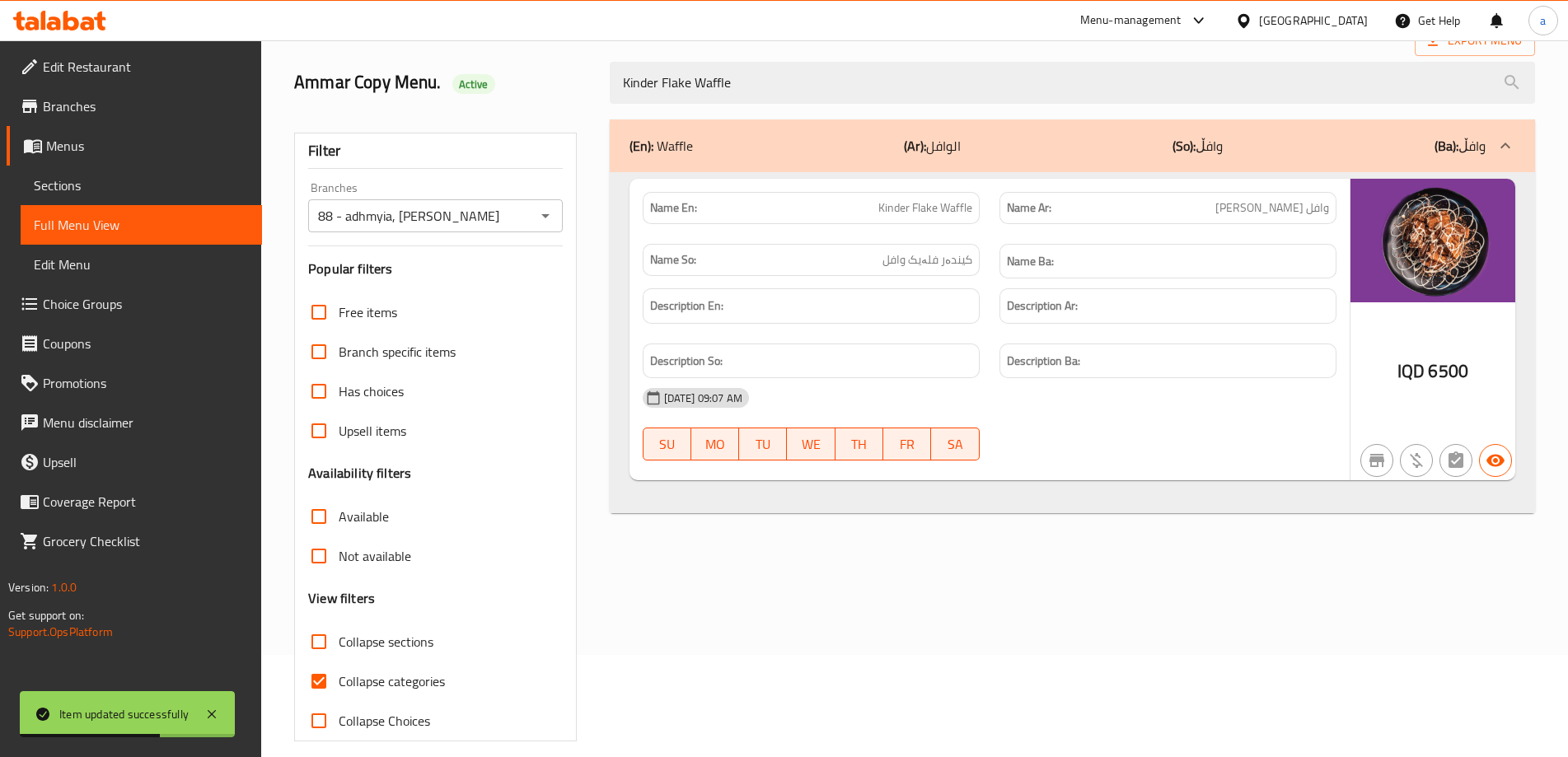
scroll to position [119, 0]
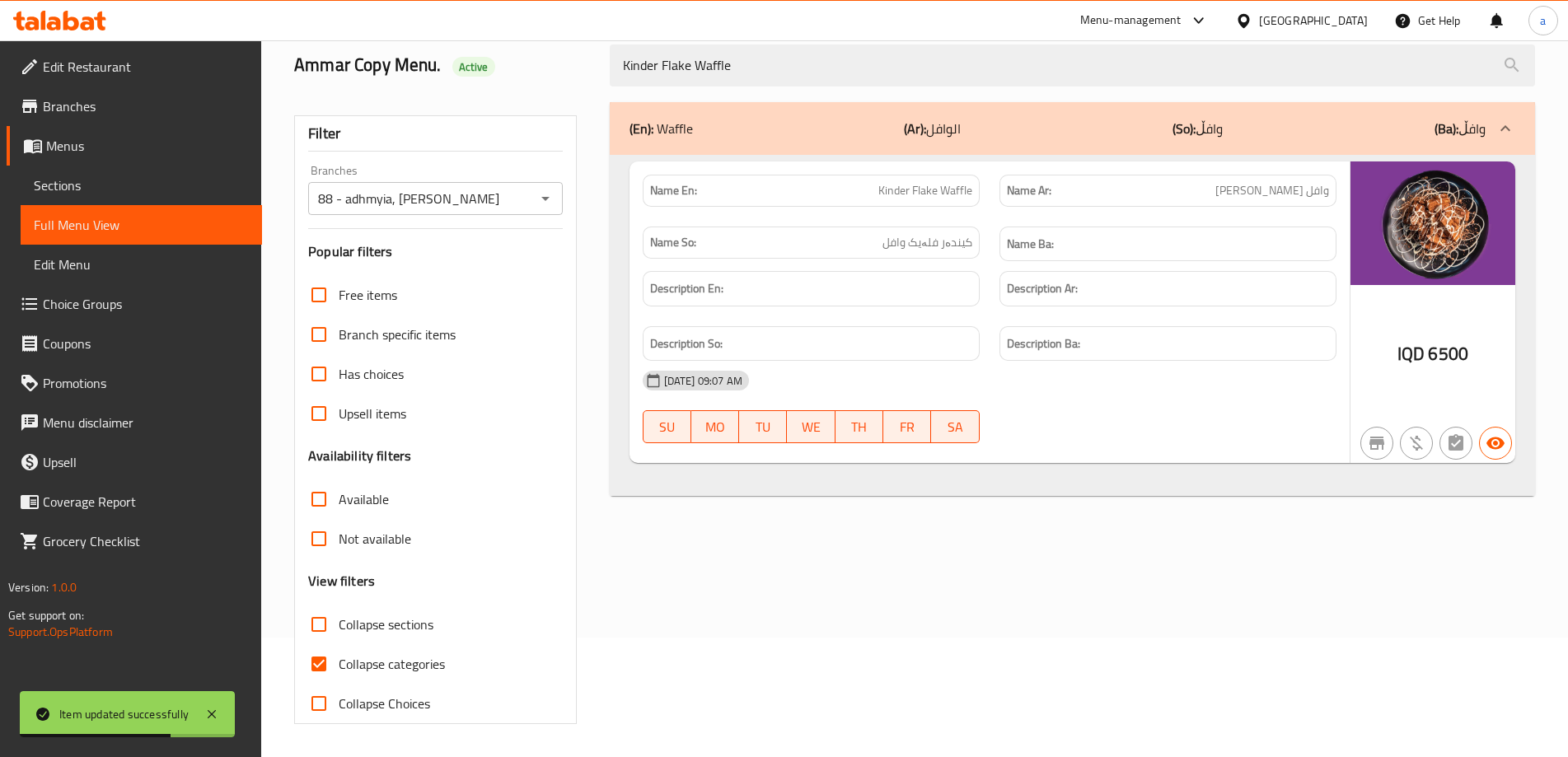
type input "Kinder Flake Waffle"
click at [399, 670] on span "Collapse categories" at bounding box center [392, 664] width 106 height 20
click at [339, 670] on input "Collapse categories" at bounding box center [319, 664] width 40 height 40
checkbox input "false"
click at [66, 28] on icon at bounding box center [71, 20] width 16 height 20
